Goal: Find contact information: Find contact information

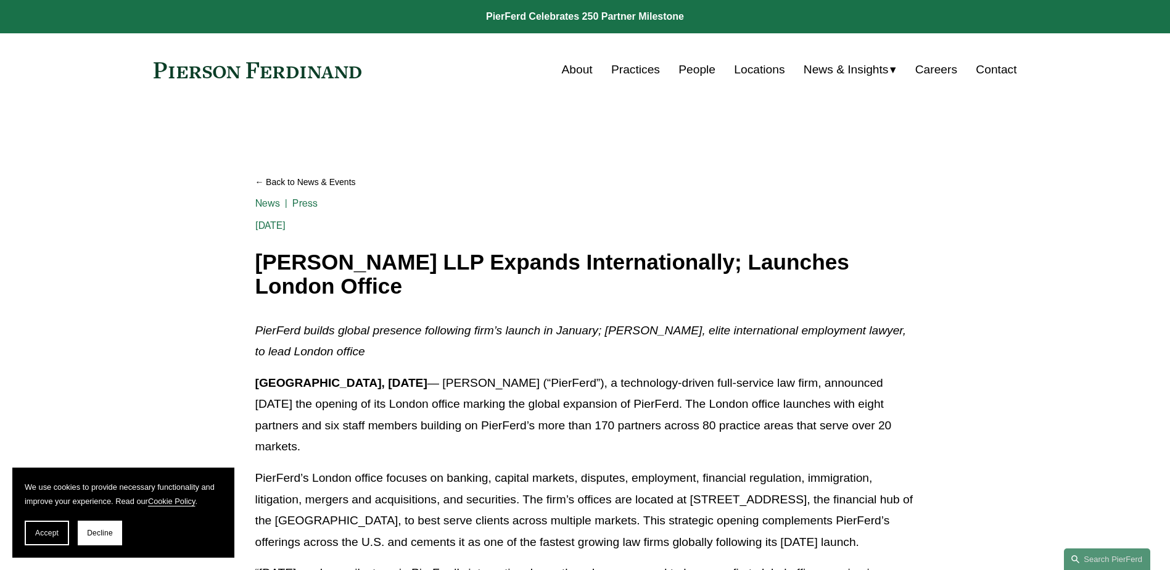
click at [399, 63] on div "Skip to Content About Practices People Locations" at bounding box center [585, 69] width 1170 height 73
drag, startPoint x: 396, startPoint y: 66, endPoint x: 306, endPoint y: 81, distance: 91.4
click at [306, 81] on div "About Practices People Locations News & Insights News" at bounding box center [586, 69] width 864 height 23
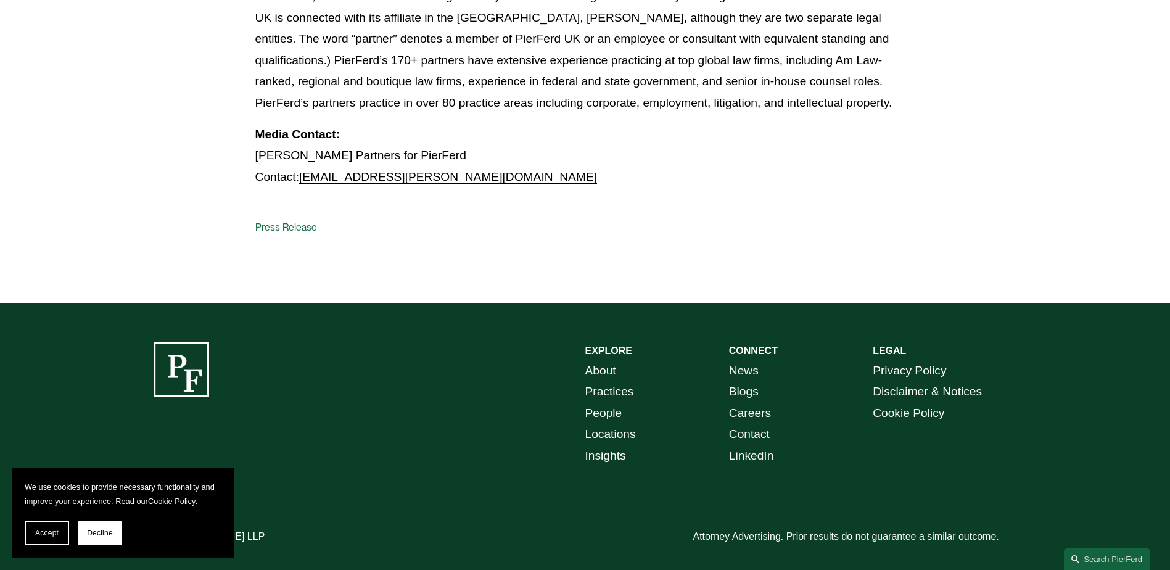
scroll to position [1690, 0]
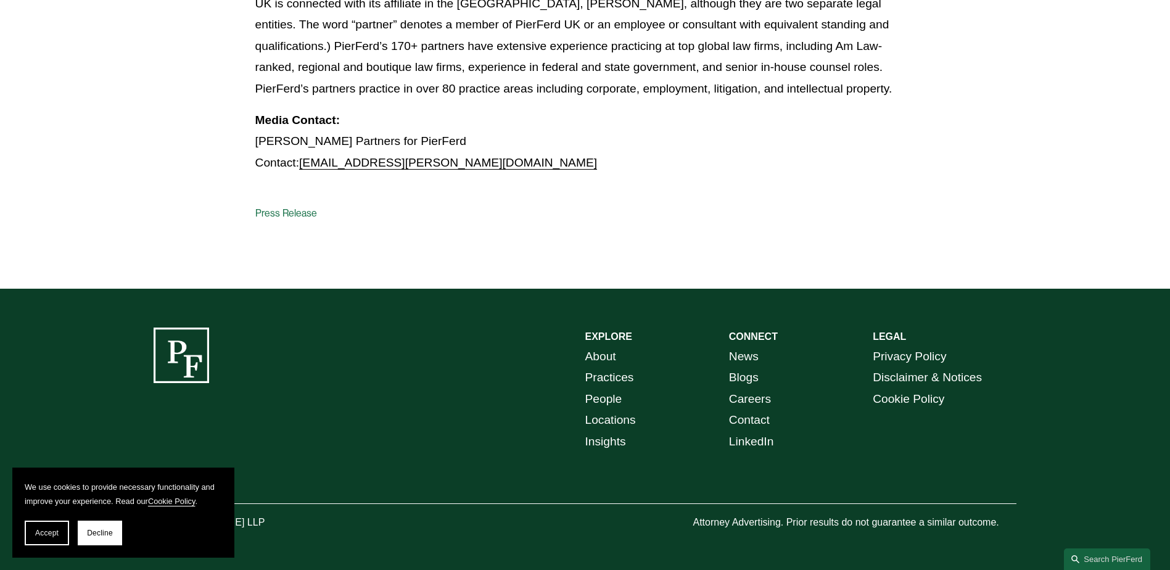
click at [437, 381] on div "EXPLORE CONNECT About Practices People Locations Insights News Blogs Careers Co…" at bounding box center [585, 430] width 1170 height 204
click at [41, 533] on span "Accept" at bounding box center [46, 533] width 23 height 9
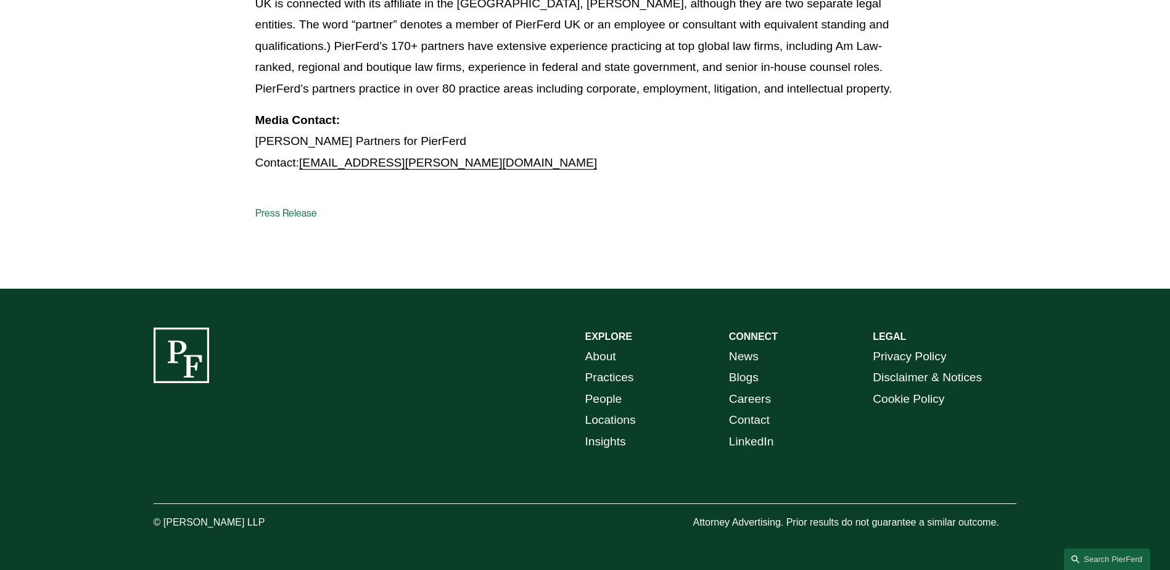
click at [620, 399] on link "People" at bounding box center [604, 400] width 37 height 22
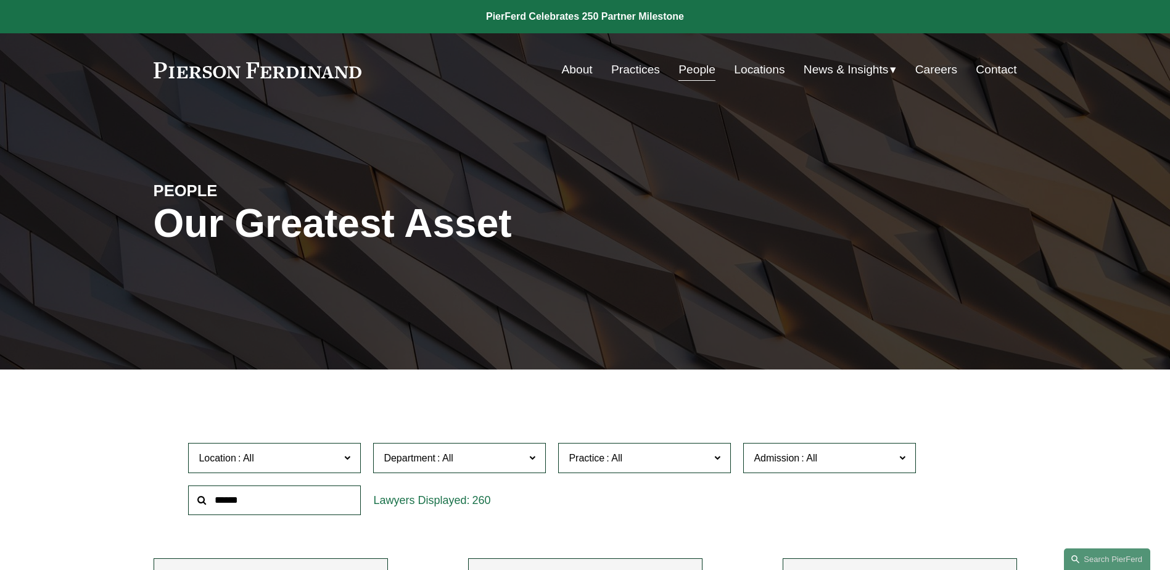
click at [687, 459] on span "Practice" at bounding box center [639, 458] width 141 height 17
click at [349, 458] on span at bounding box center [347, 457] width 6 height 16
click at [0, 0] on link "[GEOGRAPHIC_DATA]" at bounding box center [0, 0] width 0 height 0
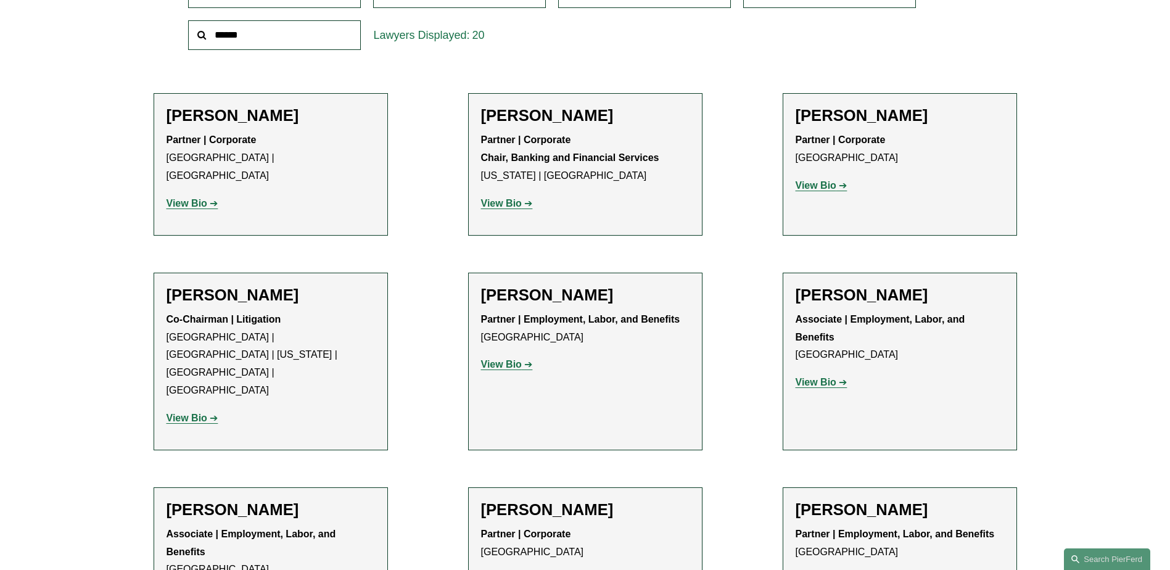
scroll to position [404, 0]
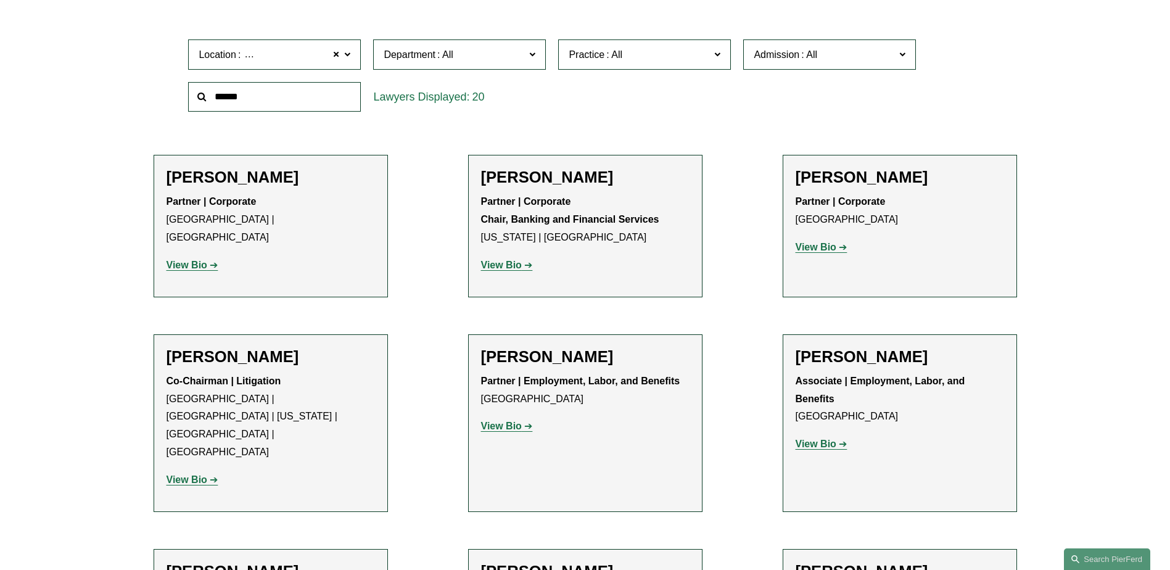
click at [177, 260] on strong "View Bio" at bounding box center [187, 265] width 41 height 10
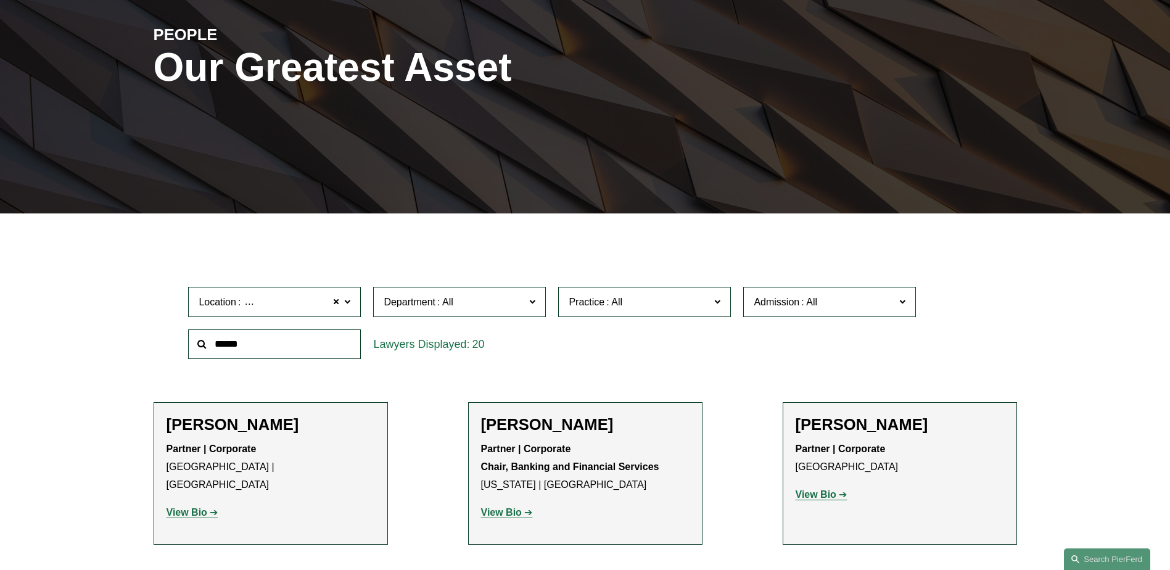
scroll to position [0, 0]
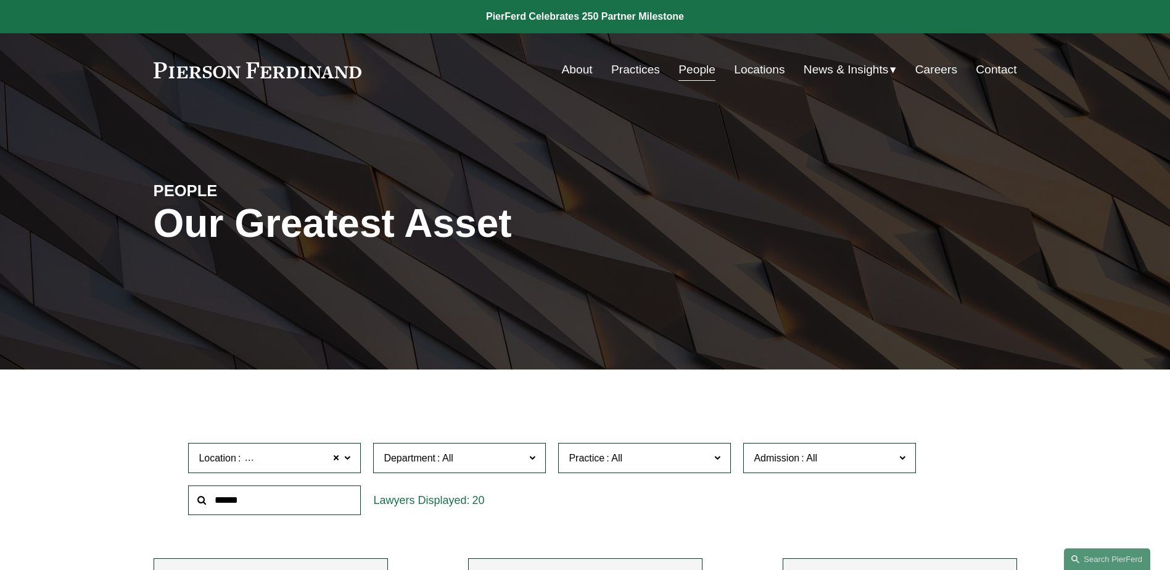
click at [985, 63] on link "Contact" at bounding box center [996, 69] width 41 height 23
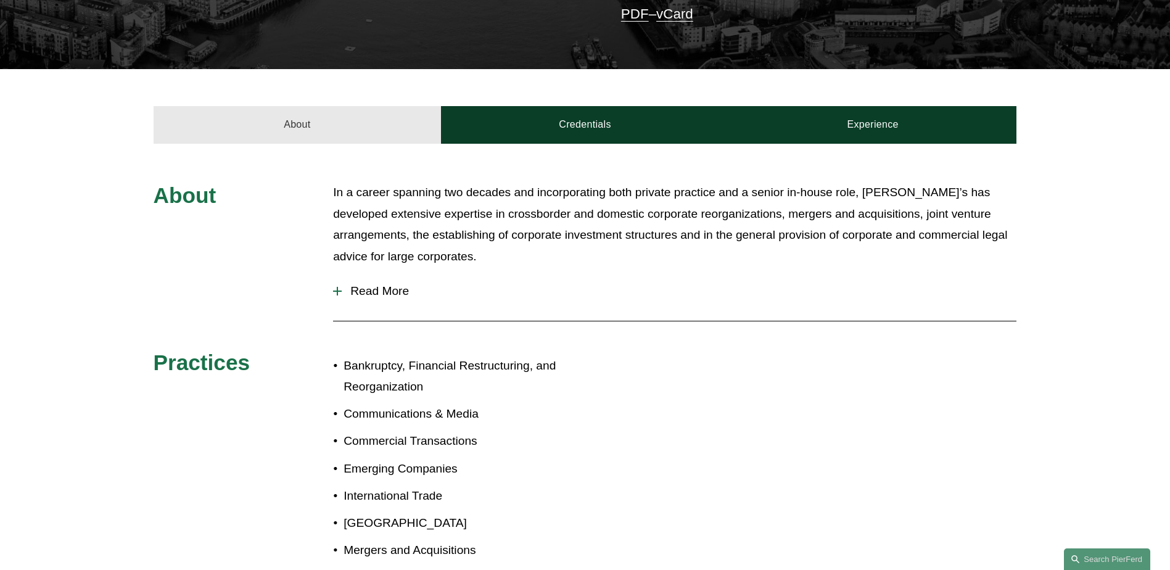
scroll to position [370, 0]
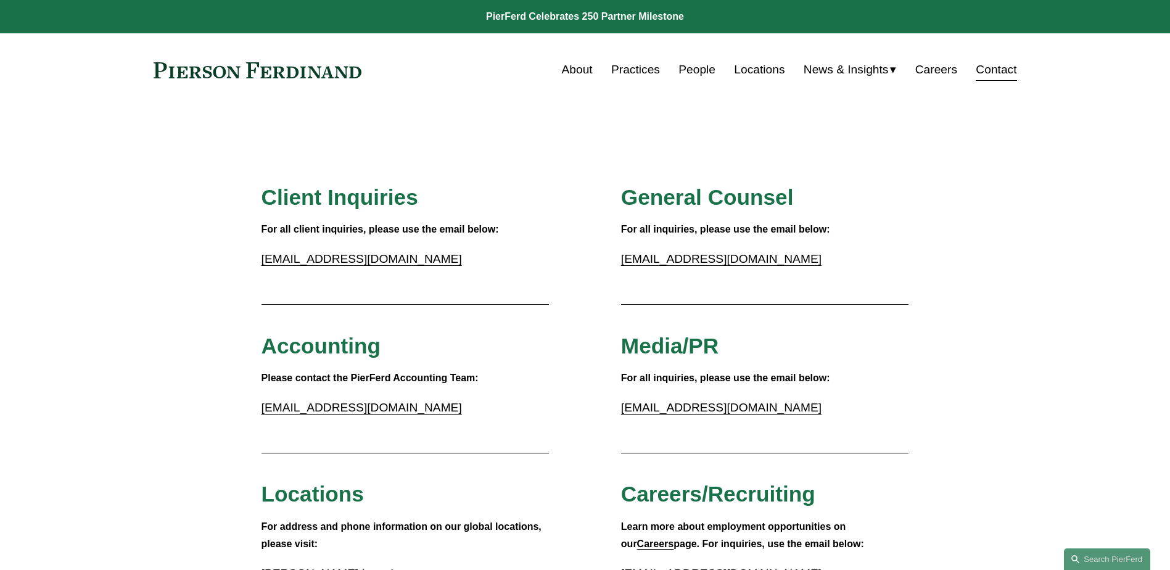
click at [753, 70] on link "Locations" at bounding box center [759, 69] width 51 height 23
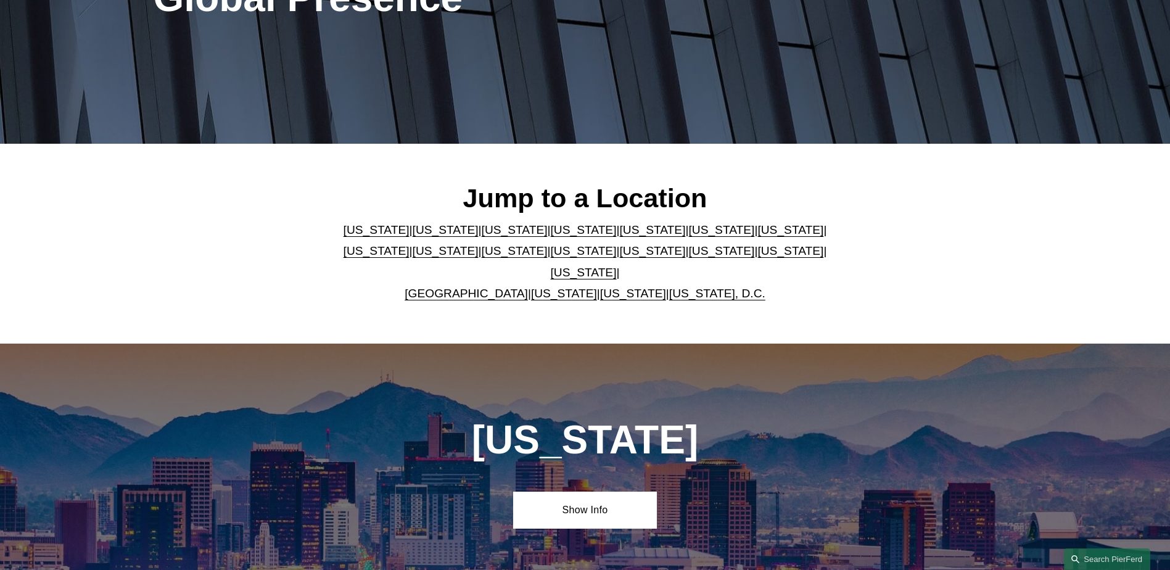
scroll to position [247, 0]
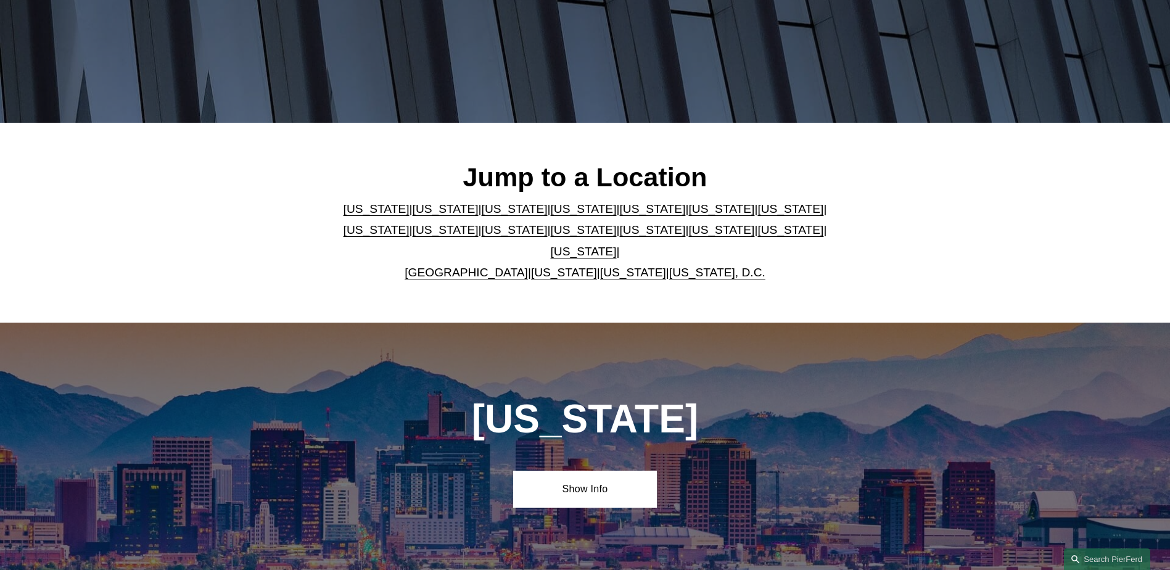
click at [476, 266] on link "United Kingdom" at bounding box center [466, 272] width 123 height 13
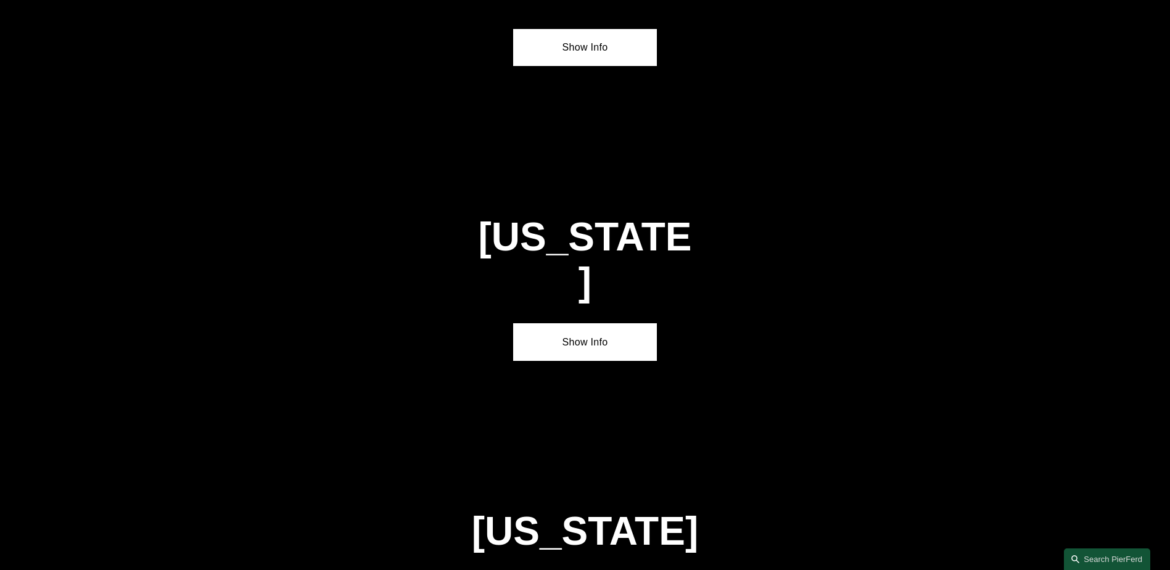
scroll to position [4459, 0]
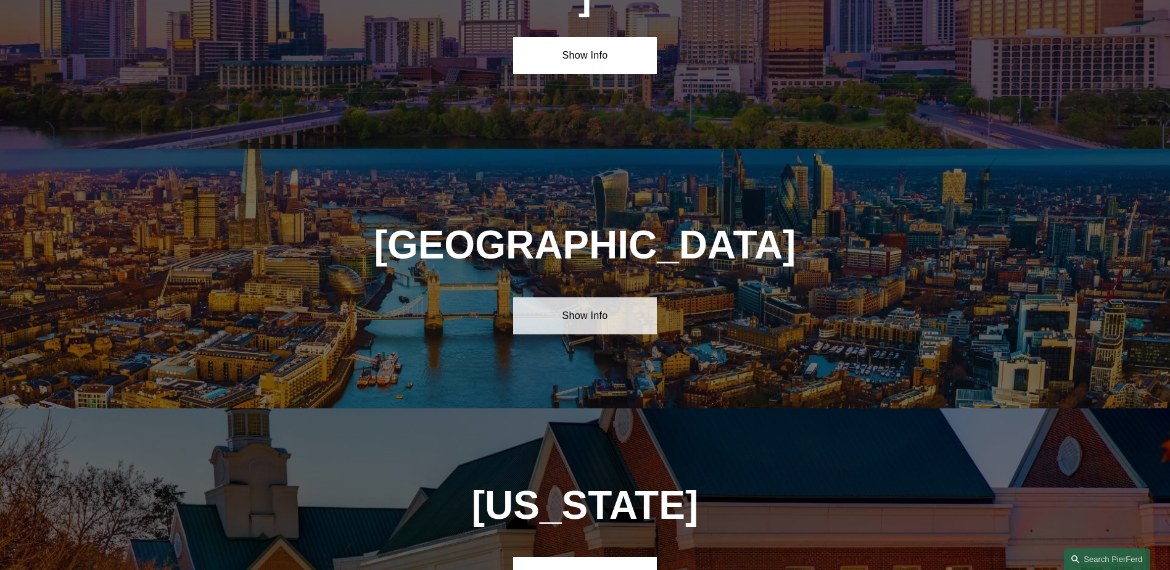
click at [597, 297] on link "Show Info" at bounding box center [585, 315] width 144 height 37
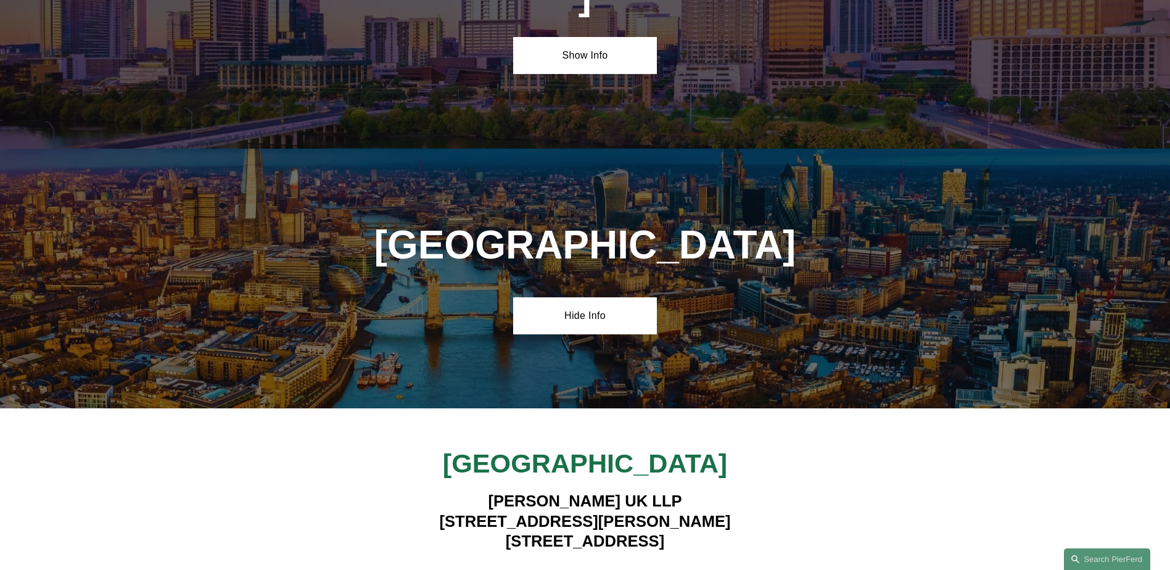
click at [597, 570] on strong "View Lawyers" at bounding box center [581, 576] width 78 height 13
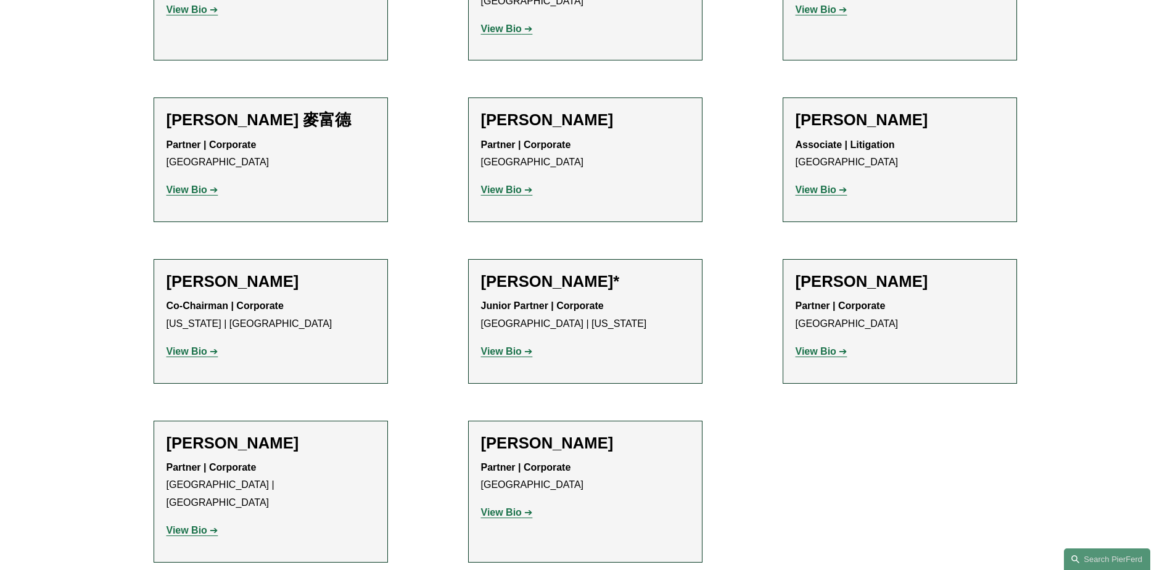
scroll to position [1234, 0]
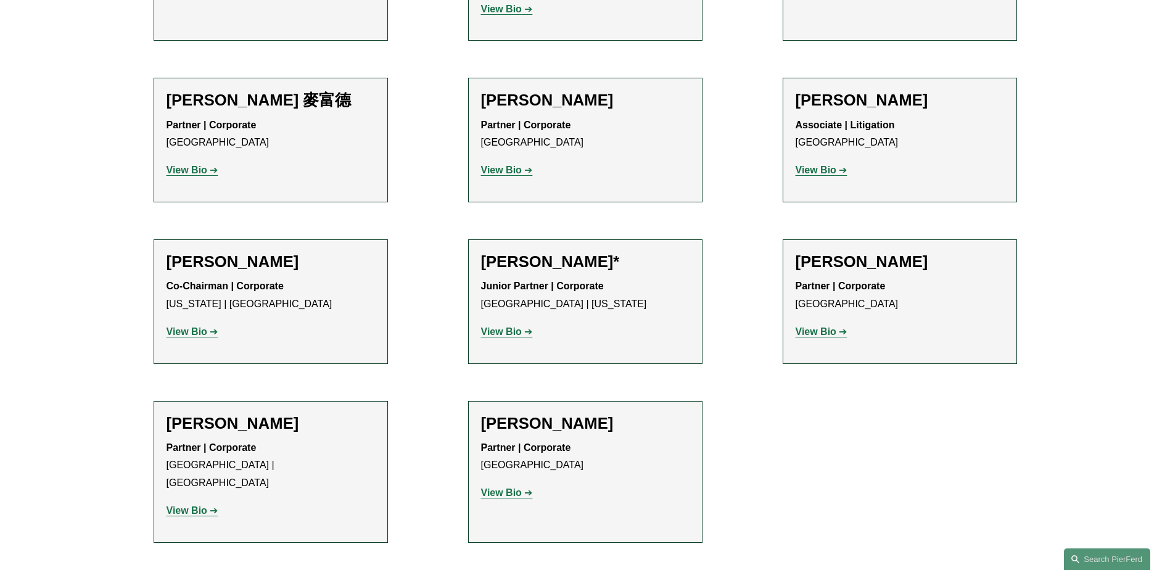
click at [202, 289] on div "Michael Pierson Co-Chairman | Corporate New York | London View Bio Location: Ne…" at bounding box center [271, 301] width 209 height 99
click at [195, 326] on strong "View Bio" at bounding box center [187, 331] width 41 height 10
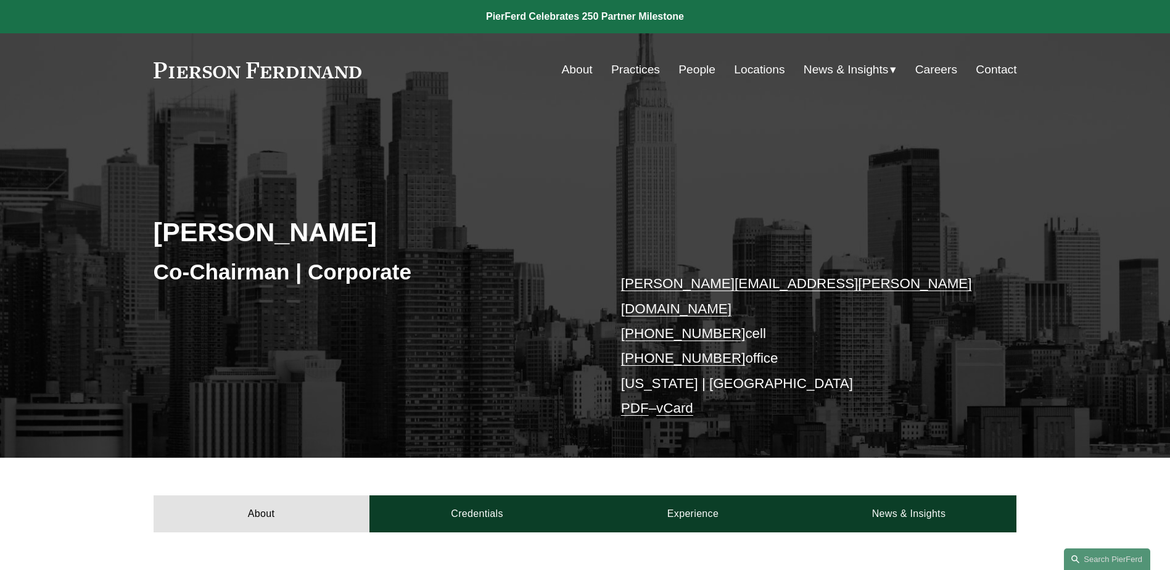
click at [759, 75] on link "Locations" at bounding box center [759, 69] width 51 height 23
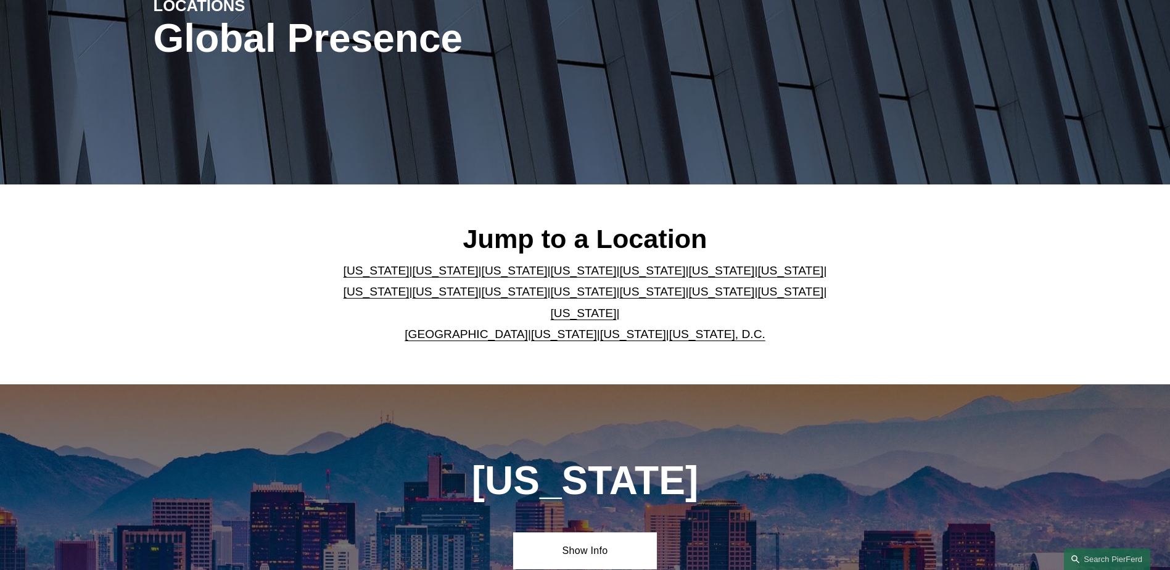
click at [497, 328] on link "United Kingdom" at bounding box center [466, 334] width 123 height 13
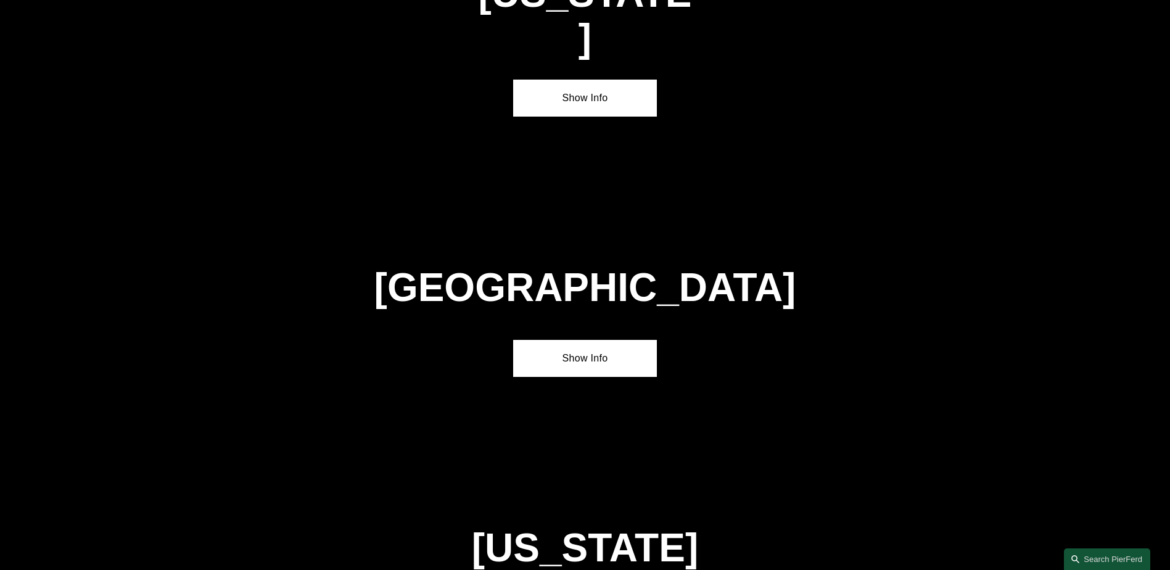
scroll to position [4459, 0]
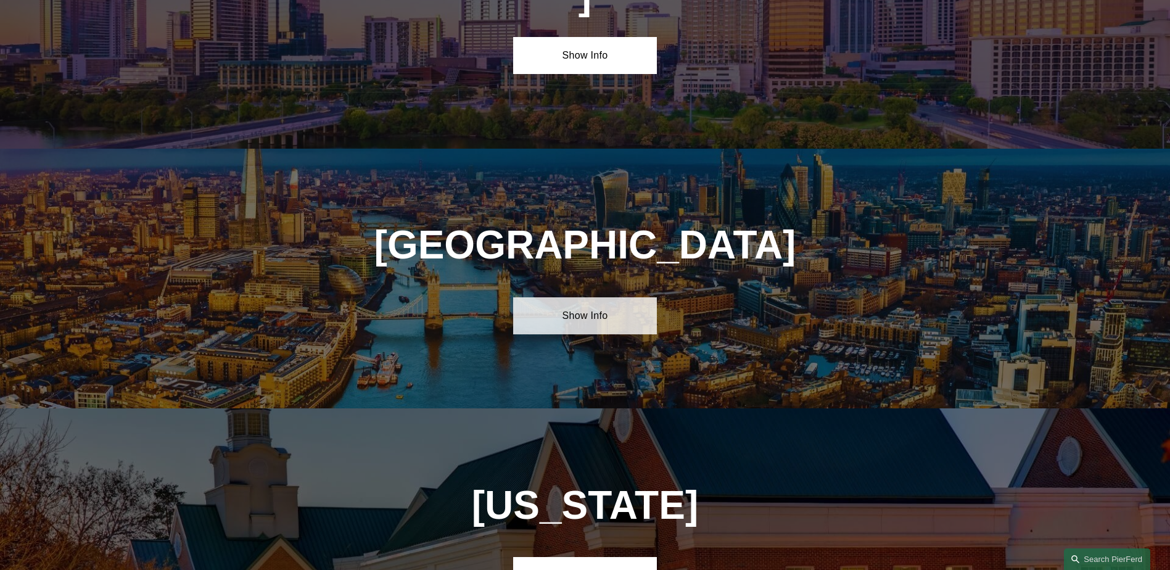
click at [566, 297] on link "Show Info" at bounding box center [585, 315] width 144 height 37
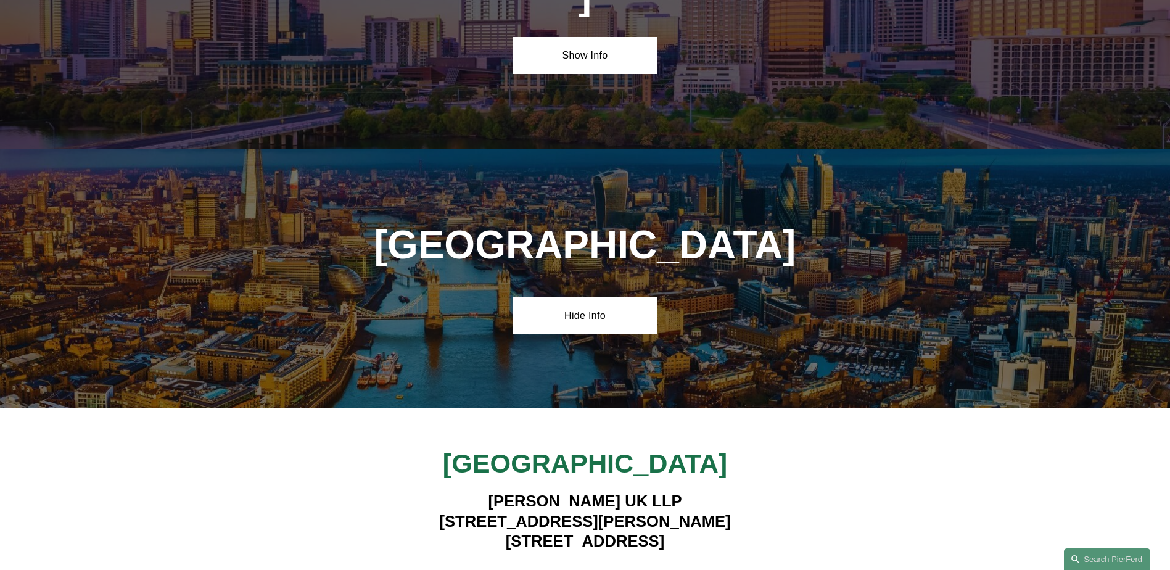
click at [583, 570] on strong "View Lawyers" at bounding box center [581, 576] width 78 height 13
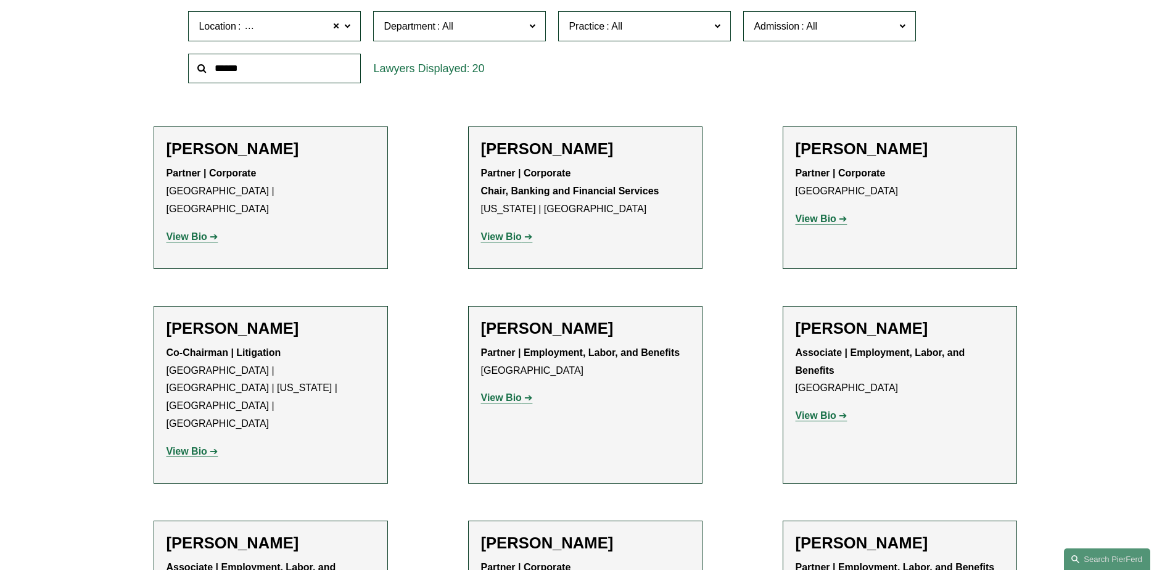
scroll to position [494, 0]
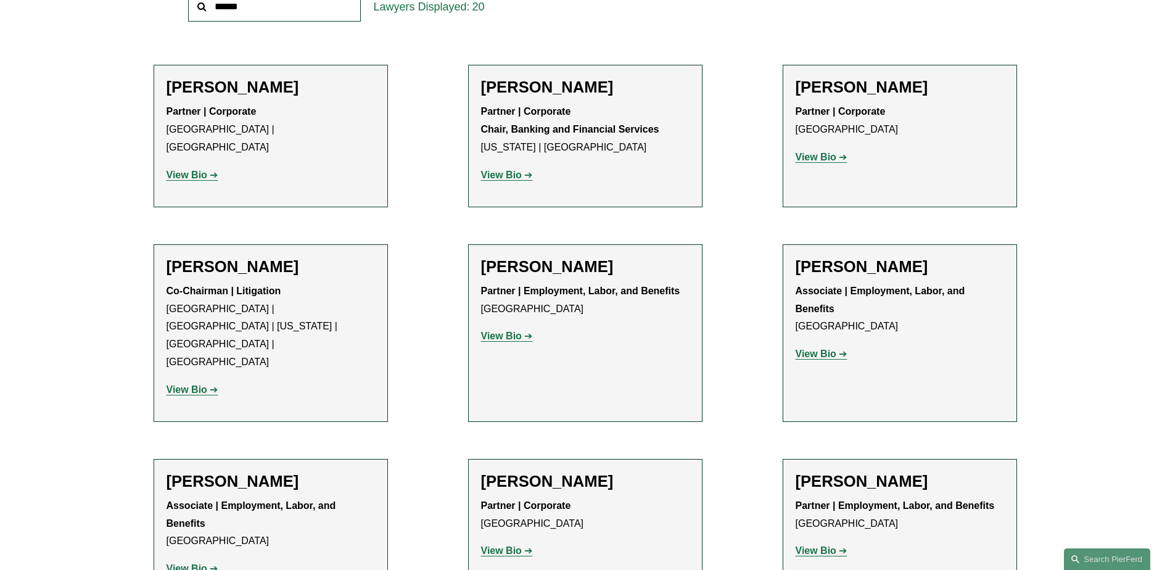
click at [818, 164] on p "View Bio" at bounding box center [900, 158] width 209 height 18
click at [815, 159] on strong "View Bio" at bounding box center [816, 157] width 41 height 10
